Goal: Information Seeking & Learning: Learn about a topic

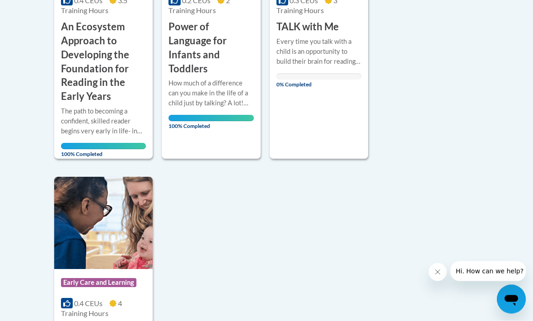
scroll to position [361, 0]
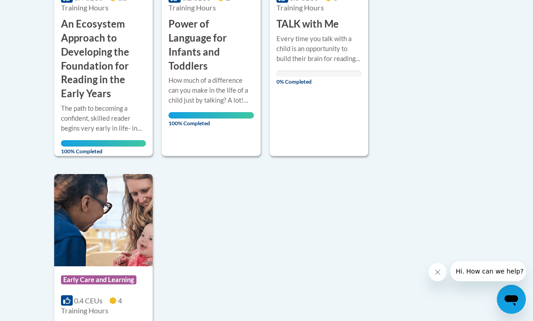
click at [137, 246] on img at bounding box center [103, 220] width 99 height 92
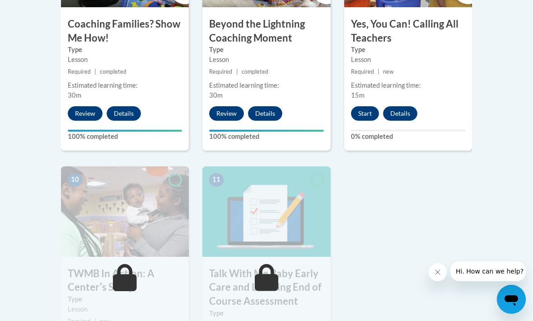
scroll to position [932, 0]
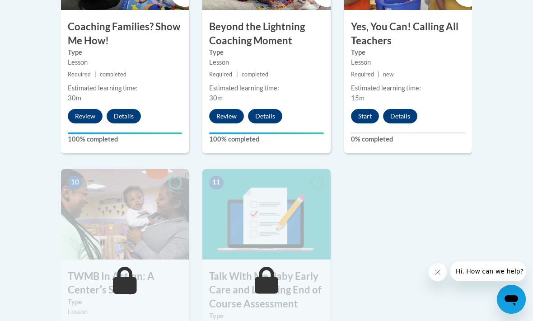
click at [365, 115] on button "Start" at bounding box center [365, 116] width 28 height 14
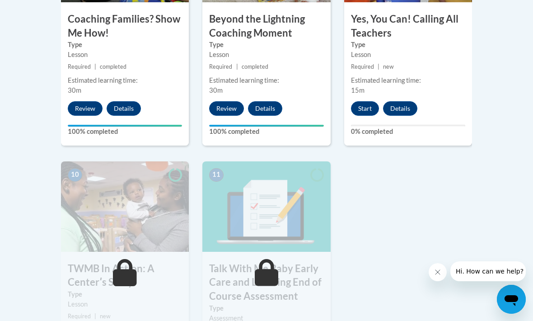
scroll to position [962, 0]
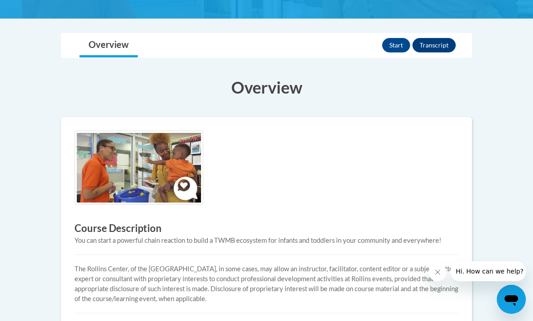
scroll to position [169, 0]
click at [392, 49] on button "Start" at bounding box center [396, 45] width 28 height 14
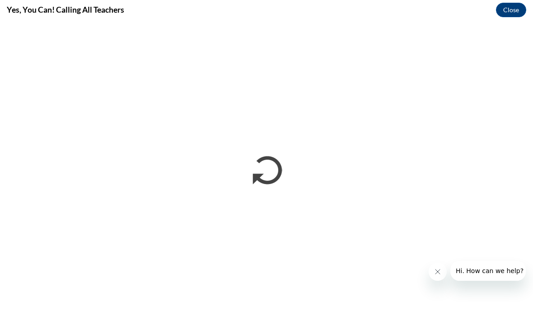
scroll to position [0, 0]
